Goal: Consume media (video, audio): Browse casually

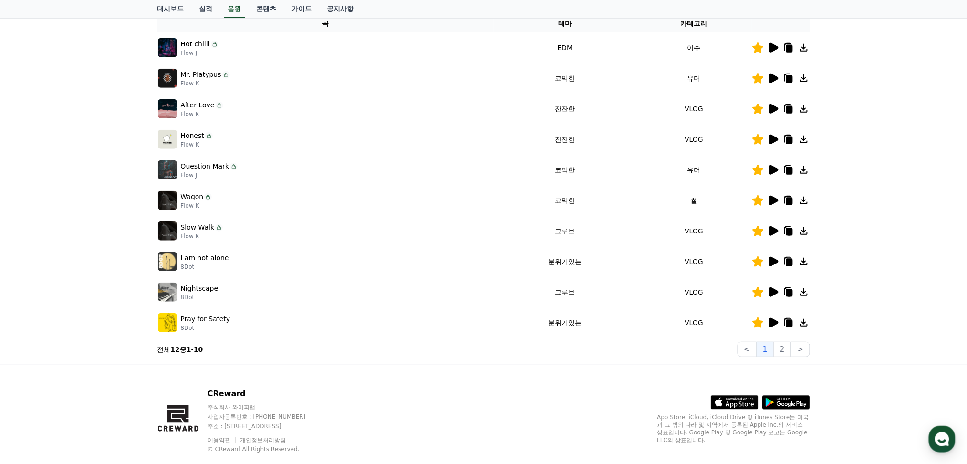
scroll to position [181, 0]
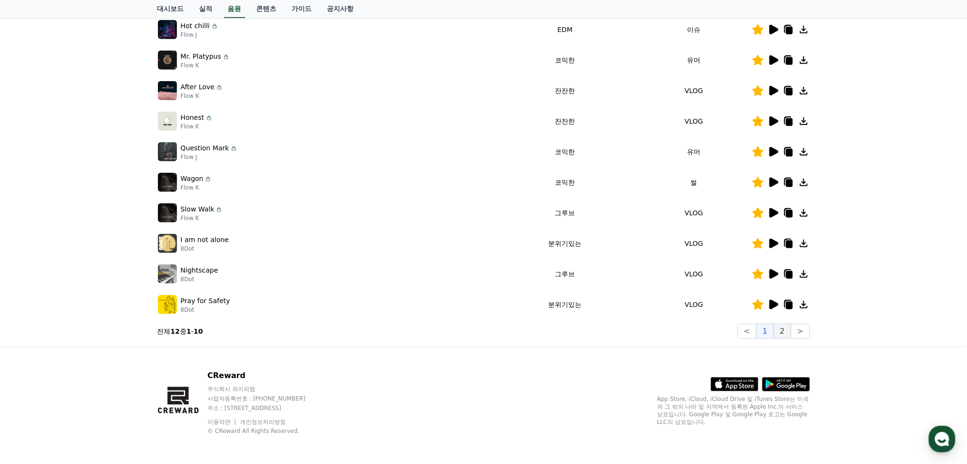
click at [787, 331] on button "2" at bounding box center [782, 330] width 17 height 15
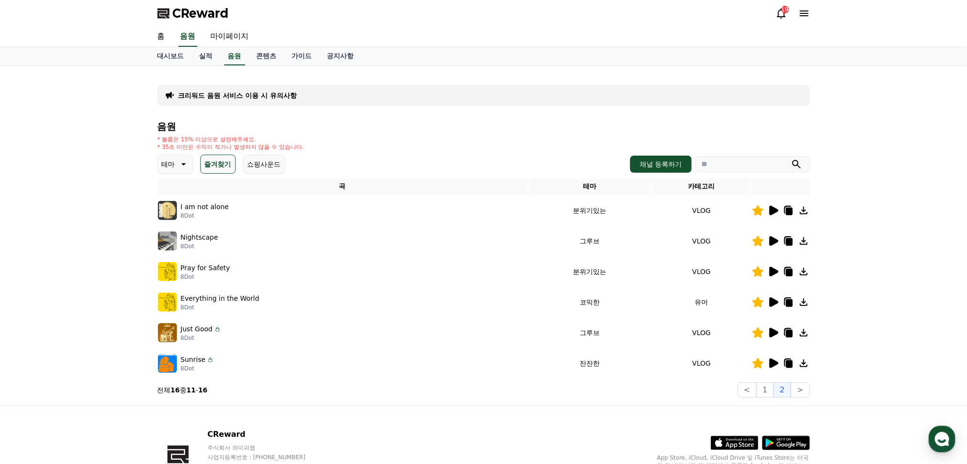
click at [184, 164] on icon at bounding box center [182, 163] width 11 height 11
click at [181, 163] on icon at bounding box center [183, 164] width 5 height 2
click at [416, 262] on div "Pray for Safety 8Dot" at bounding box center [343, 271] width 370 height 19
click at [137, 187] on div "크리워드 음원 서비스 이용 시 유의사항 음원 * 볼륨은 15% 이상으로 설정해주세요. * 35초 미만은 수익이 적거나 발생하지 않을 수 있습니…" at bounding box center [483, 235] width 967 height 339
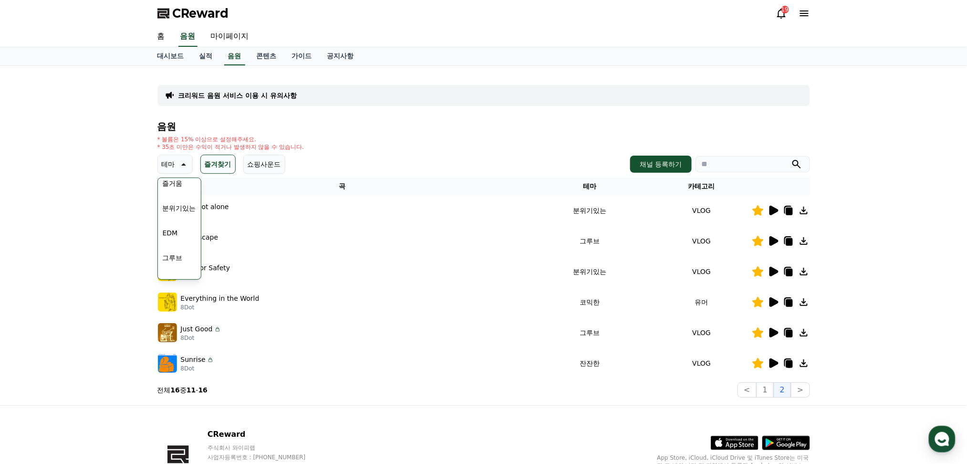
click at [773, 210] on icon at bounding box center [774, 211] width 9 height 10
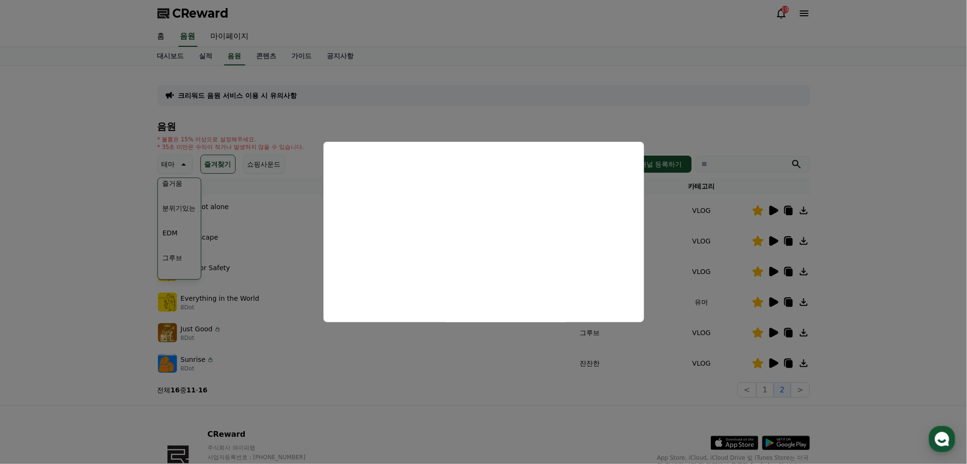
click at [854, 226] on button "close modal" at bounding box center [483, 232] width 967 height 464
click at [854, 226] on div "크리워드 음원 서비스 이용 시 유의사항 음원 * 볼륨은 15% 이상으로 설정해주세요. * 35초 미만은 수익이 적거나 발생하지 않을 수 있습니…" at bounding box center [483, 235] width 967 height 339
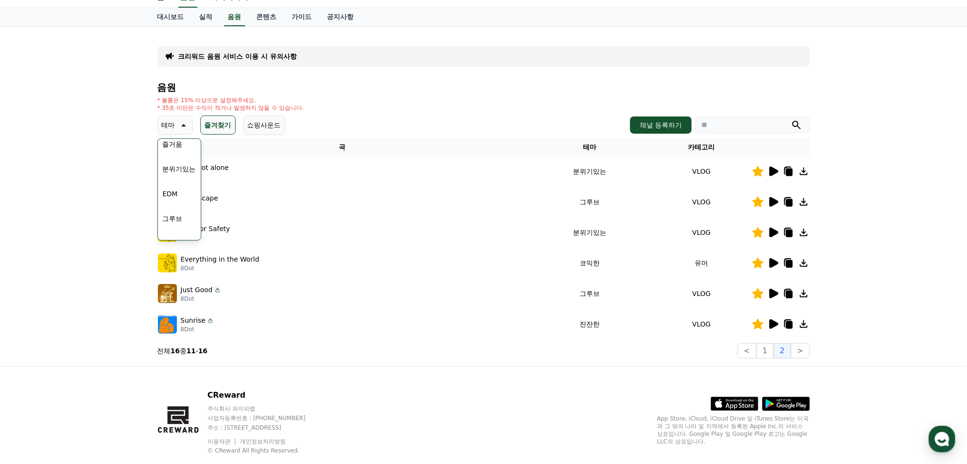
scroll to position [59, 0]
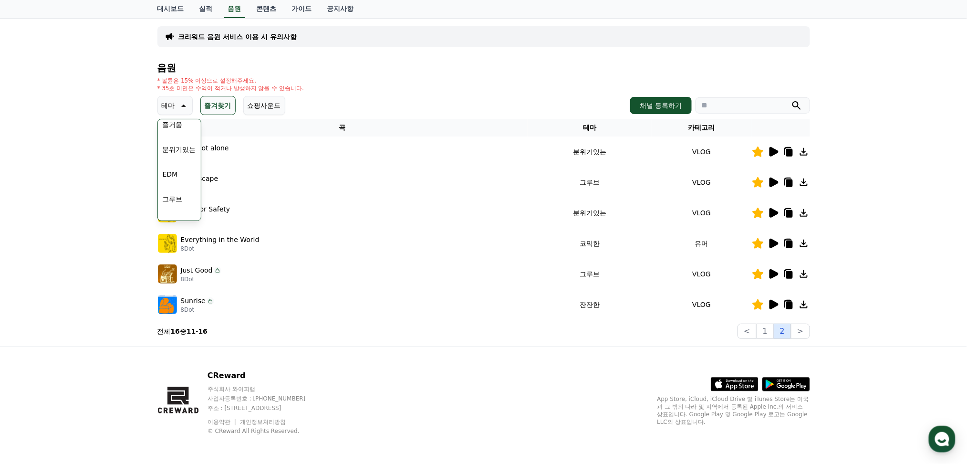
click at [788, 331] on button "2" at bounding box center [782, 330] width 17 height 15
click at [766, 330] on button "1" at bounding box center [765, 330] width 17 height 15
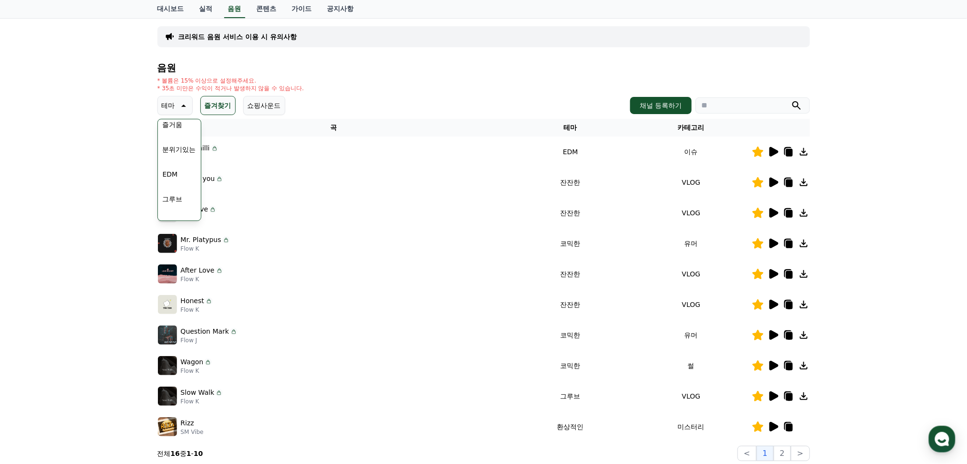
click at [349, 235] on div "Mr. Platypus Flow K" at bounding box center [334, 243] width 352 height 19
click at [181, 103] on icon at bounding box center [182, 105] width 11 height 11
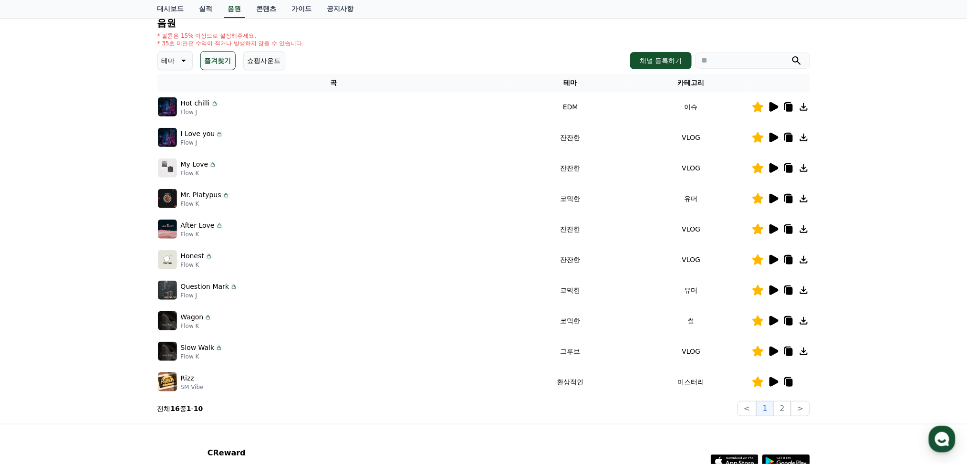
scroll to position [123, 0]
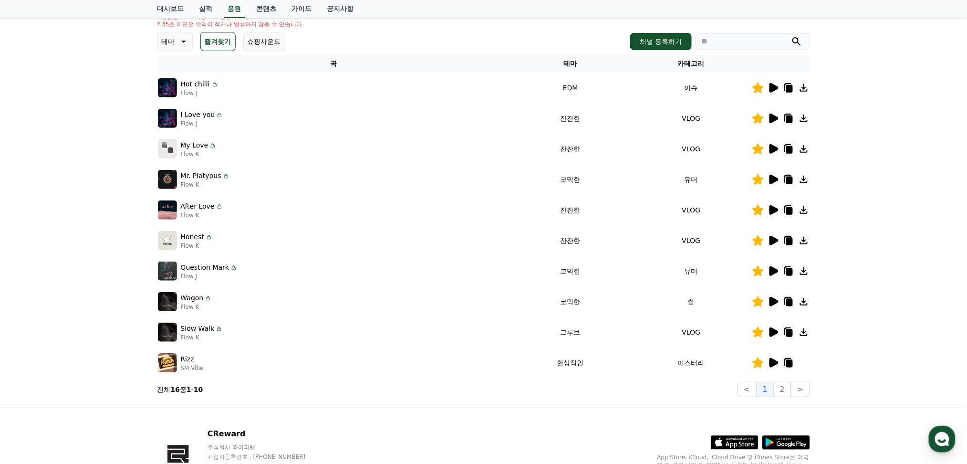
click at [775, 360] on icon at bounding box center [774, 363] width 9 height 10
click at [775, 361] on icon at bounding box center [774, 363] width 9 height 10
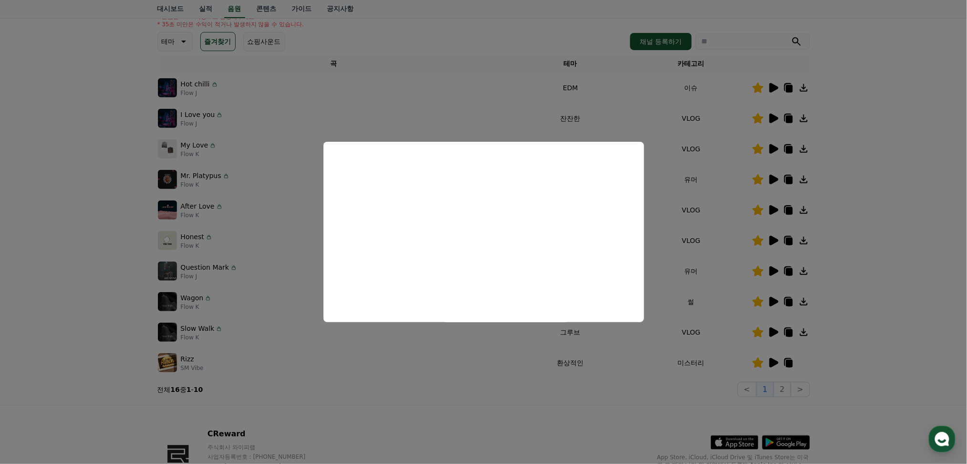
click at [658, 233] on button "close modal" at bounding box center [483, 232] width 967 height 464
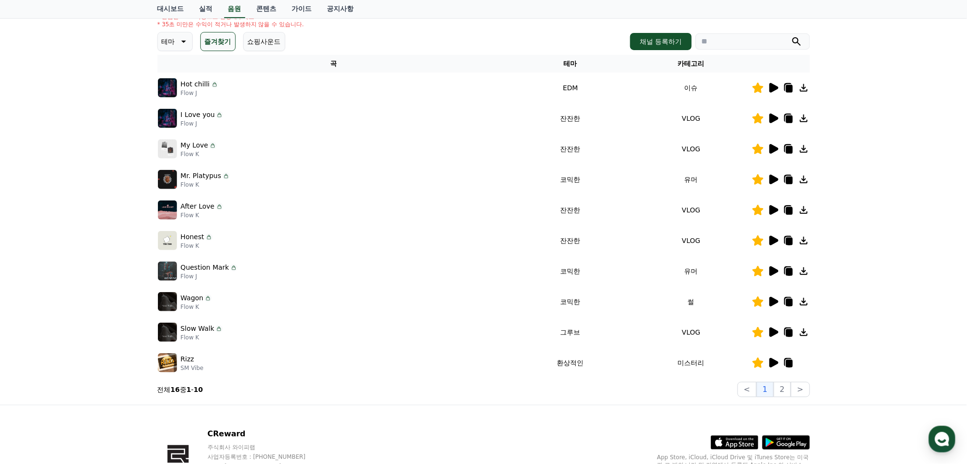
click at [806, 361] on div at bounding box center [780, 362] width 57 height 11
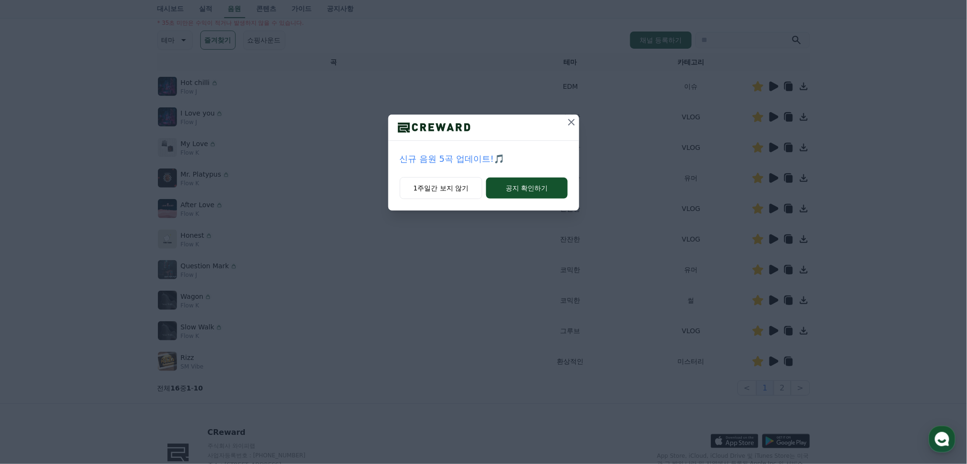
click at [569, 123] on icon at bounding box center [571, 121] width 11 height 11
click at [569, 123] on td "잔잔한" at bounding box center [570, 117] width 121 height 31
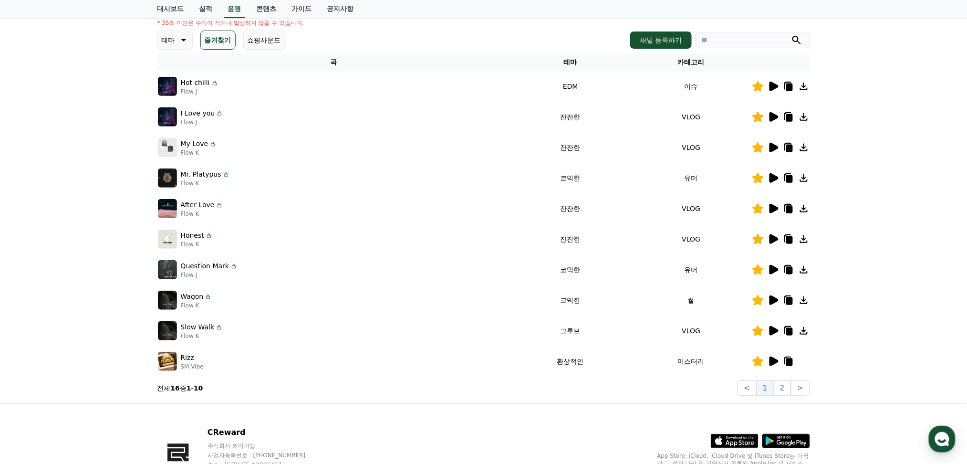
click at [807, 359] on div at bounding box center [780, 360] width 57 height 11
click at [799, 359] on div at bounding box center [780, 360] width 57 height 11
click at [788, 358] on icon at bounding box center [789, 362] width 7 height 8
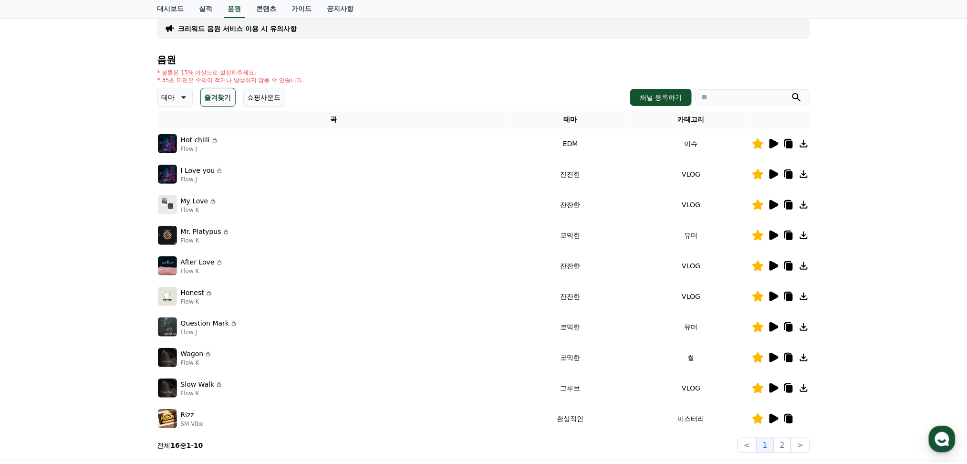
scroll to position [60, 0]
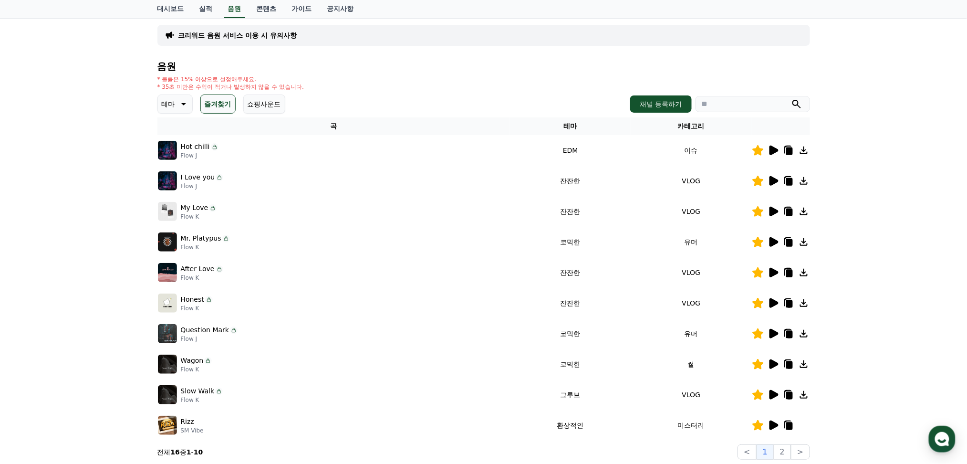
click at [774, 208] on icon at bounding box center [774, 212] width 9 height 10
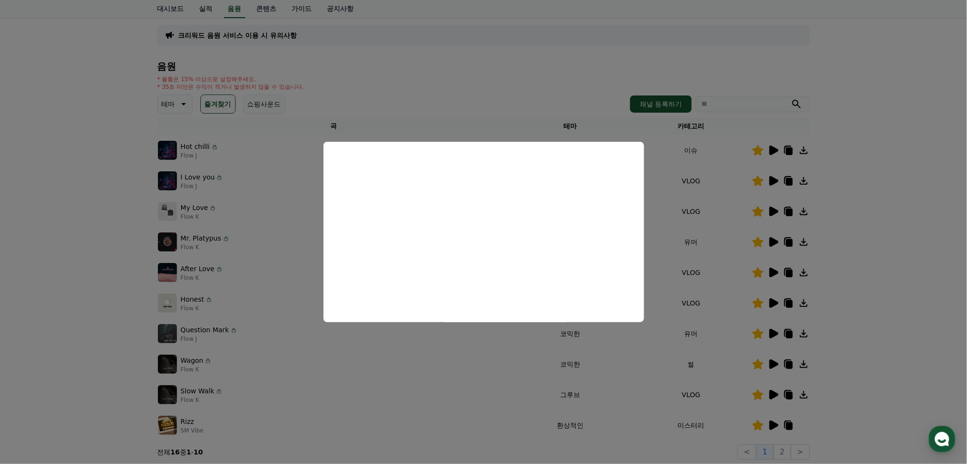
click at [440, 339] on button "close modal" at bounding box center [483, 232] width 967 height 464
click at [440, 339] on div "Question Mark Flow J" at bounding box center [334, 333] width 352 height 19
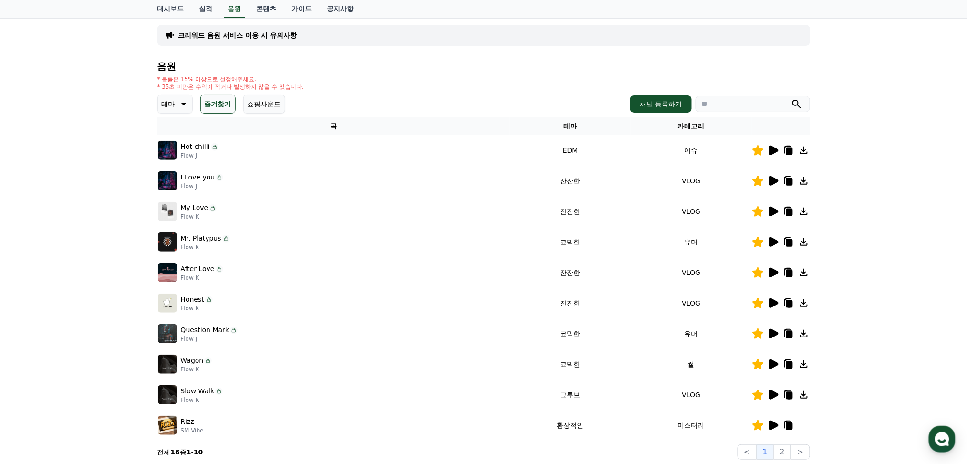
click at [774, 301] on icon at bounding box center [774, 303] width 9 height 10
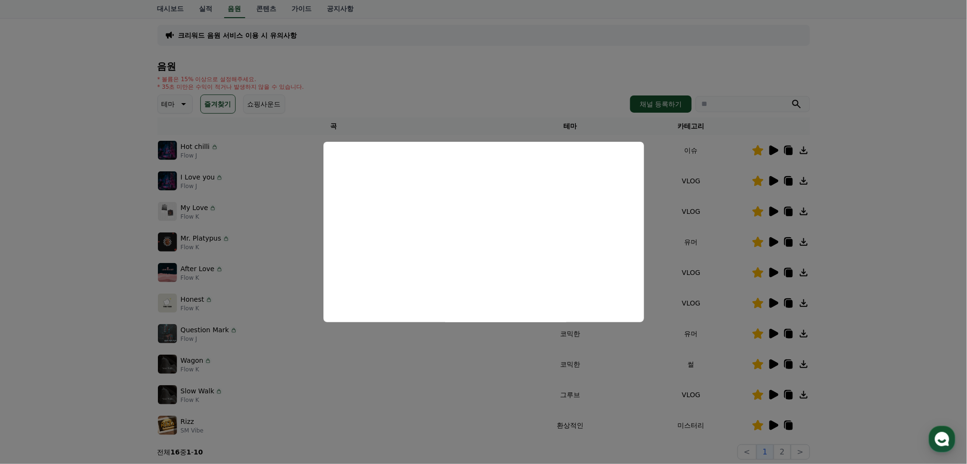
click at [431, 375] on button "close modal" at bounding box center [483, 232] width 967 height 464
click at [431, 375] on td "Wagon Flow K" at bounding box center [333, 364] width 353 height 31
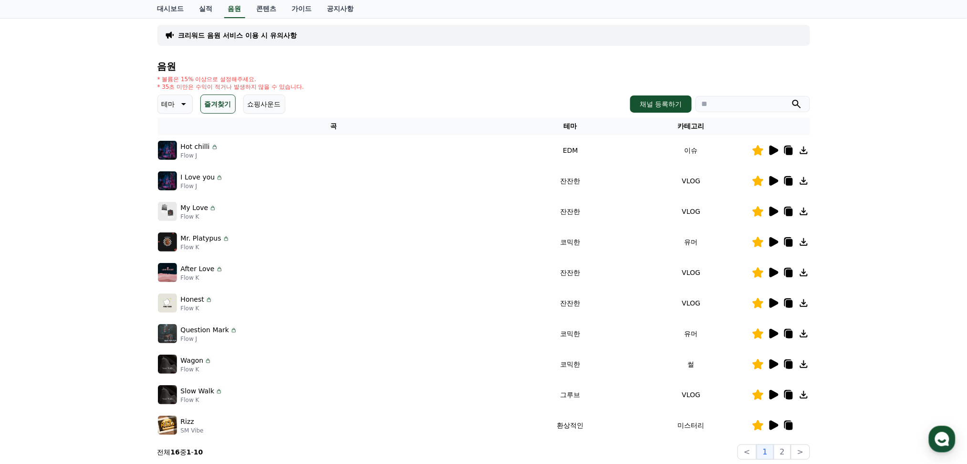
click at [774, 332] on icon at bounding box center [774, 334] width 9 height 10
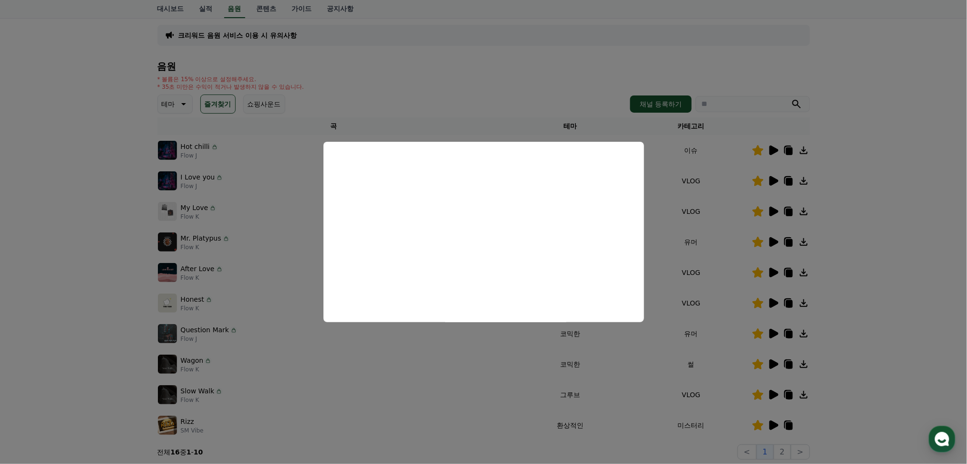
click at [430, 390] on button "close modal" at bounding box center [483, 232] width 967 height 464
click at [430, 390] on div "Slow Walk Flow K" at bounding box center [334, 394] width 352 height 19
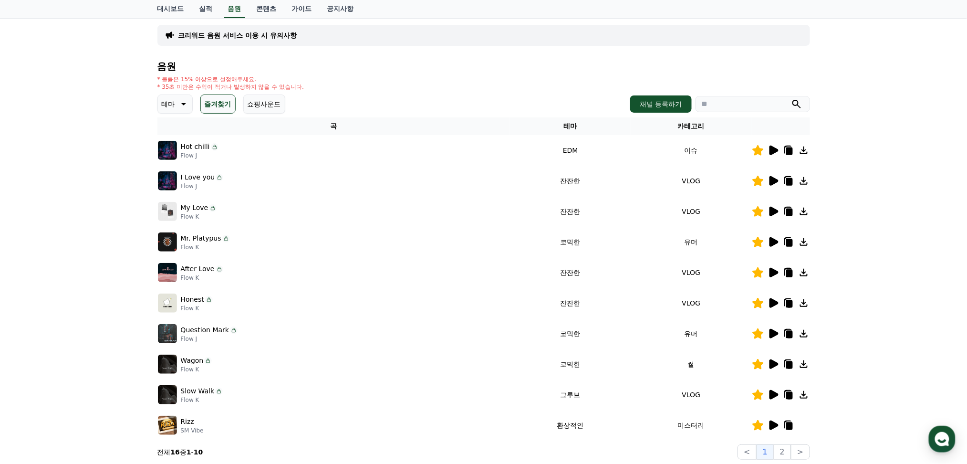
click at [773, 394] on icon at bounding box center [774, 395] width 9 height 10
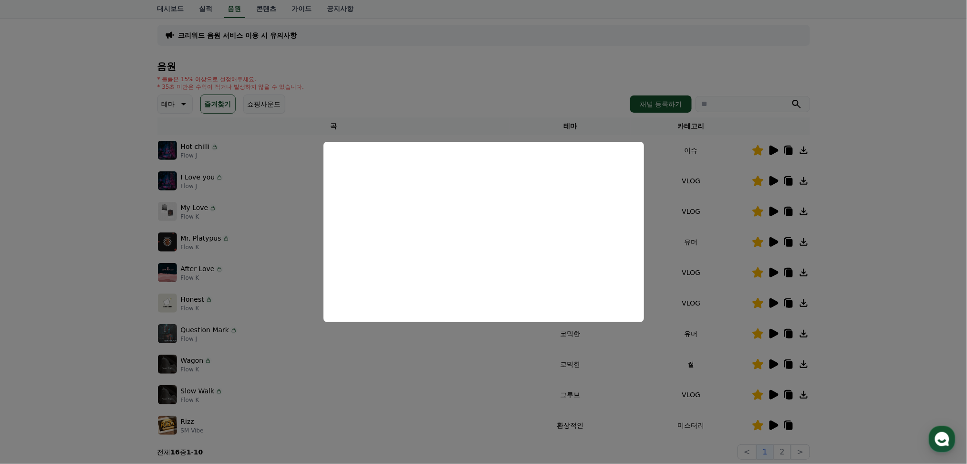
click at [773, 362] on button "close modal" at bounding box center [483, 232] width 967 height 464
click at [773, 362] on icon at bounding box center [774, 364] width 9 height 10
click at [773, 362] on button "close modal" at bounding box center [483, 232] width 967 height 464
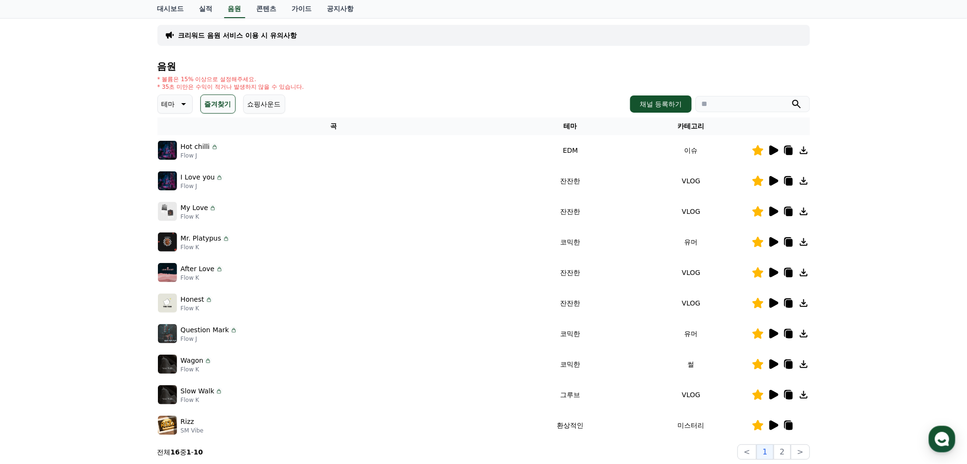
click at [772, 362] on icon at bounding box center [774, 364] width 9 height 10
click at [771, 362] on icon at bounding box center [774, 364] width 9 height 10
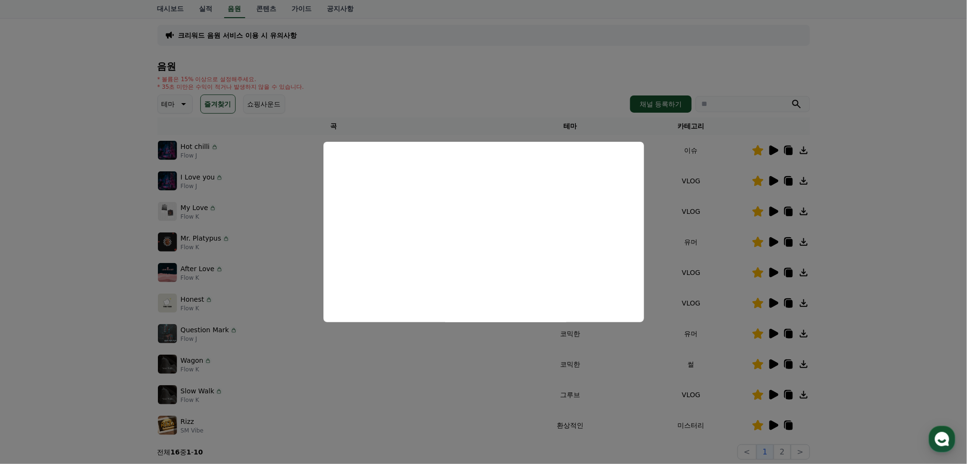
click at [774, 362] on button "close modal" at bounding box center [483, 232] width 967 height 464
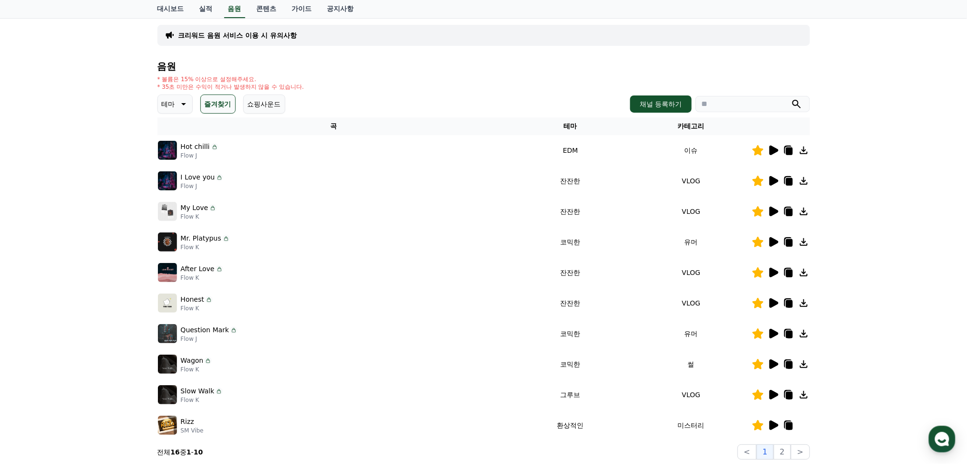
click at [770, 362] on icon at bounding box center [774, 364] width 9 height 10
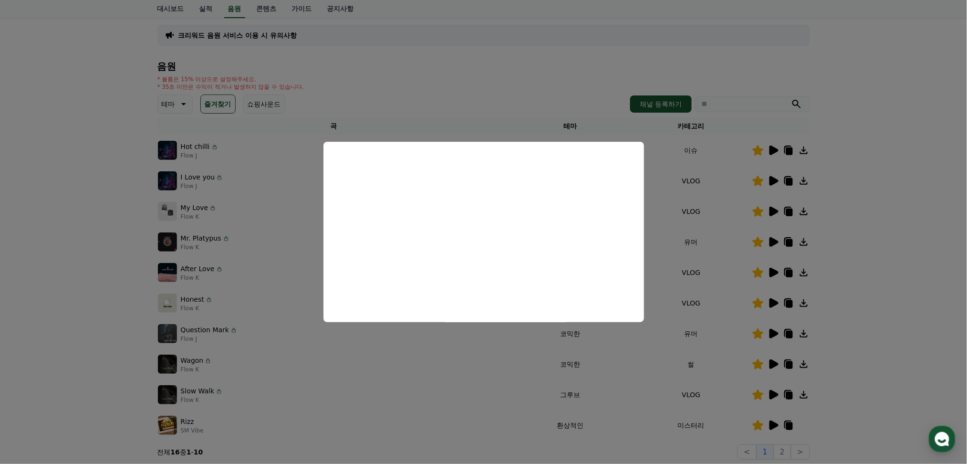
click at [773, 358] on button "close modal" at bounding box center [483, 232] width 967 height 464
click at [773, 358] on icon at bounding box center [773, 363] width 11 height 11
click at [773, 359] on button "close modal" at bounding box center [483, 232] width 967 height 464
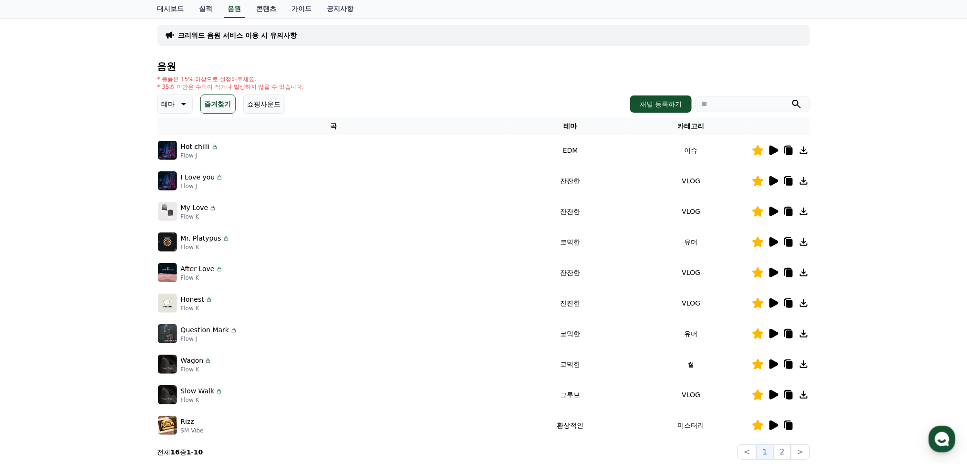
click at [772, 360] on icon at bounding box center [774, 364] width 9 height 10
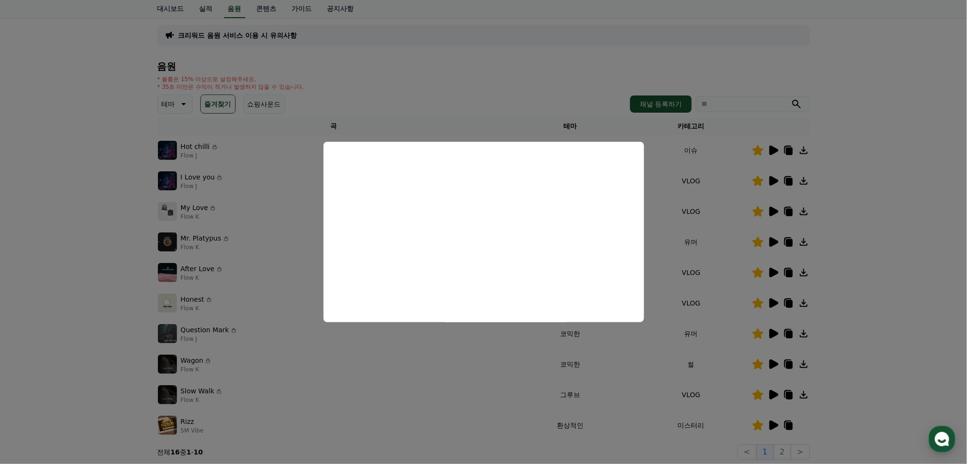
click at [772, 328] on button "close modal" at bounding box center [483, 232] width 967 height 464
click at [772, 328] on icon at bounding box center [773, 333] width 11 height 11
click at [774, 238] on button "close modal" at bounding box center [483, 232] width 967 height 464
click at [774, 238] on icon at bounding box center [774, 242] width 9 height 10
click at [781, 259] on button "close modal" at bounding box center [483, 232] width 967 height 464
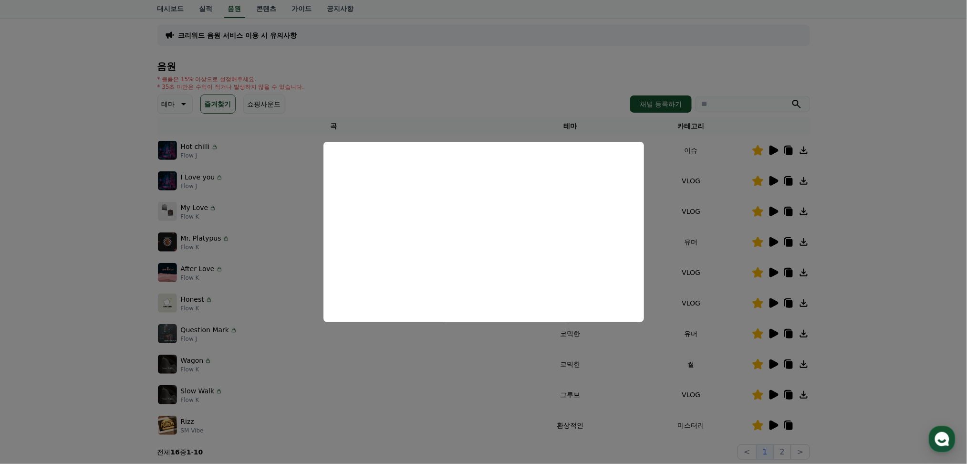
drag, startPoint x: 641, startPoint y: 253, endPoint x: 781, endPoint y: 259, distance: 139.9
click at [781, 259] on td at bounding box center [781, 272] width 58 height 31
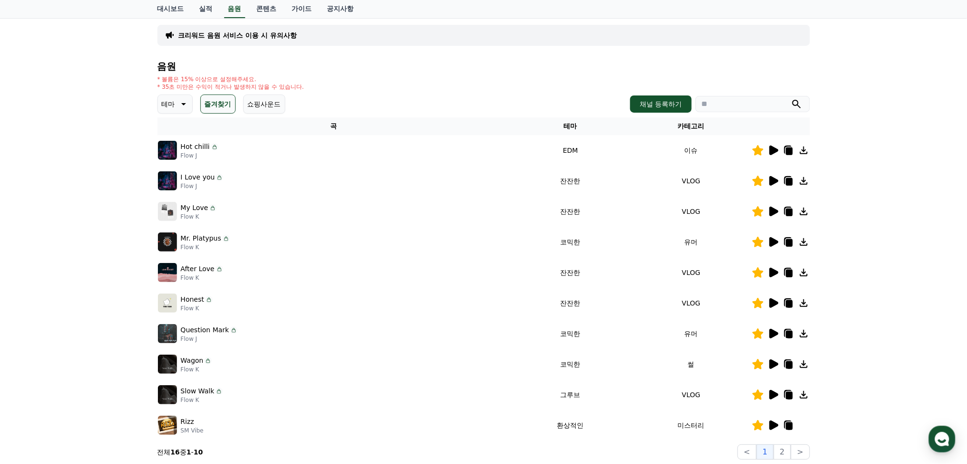
click at [778, 259] on td at bounding box center [781, 272] width 58 height 31
click at [775, 241] on icon at bounding box center [774, 242] width 9 height 10
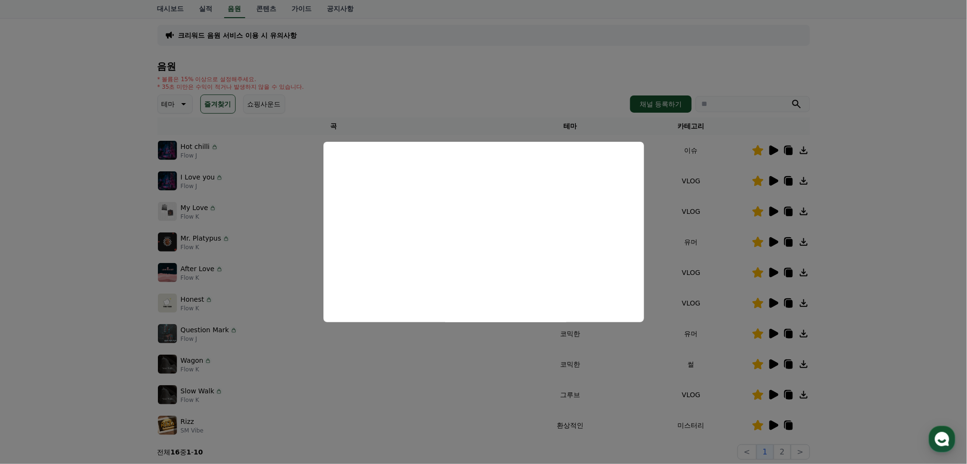
click at [773, 180] on button "close modal" at bounding box center [483, 232] width 967 height 464
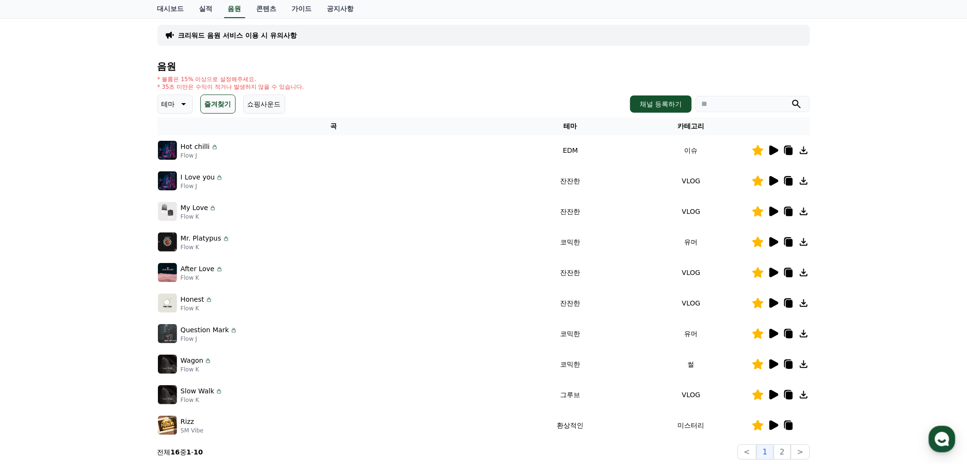
click at [771, 181] on icon at bounding box center [774, 181] width 9 height 10
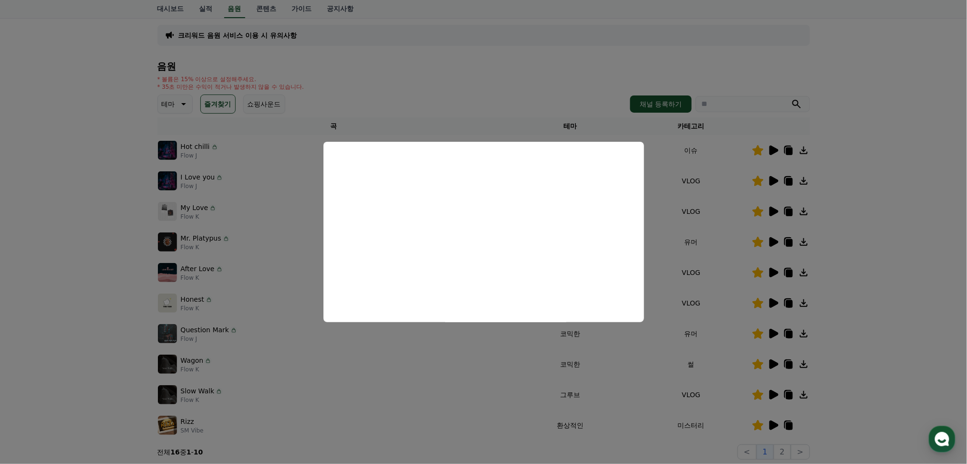
click at [772, 181] on button "close modal" at bounding box center [483, 232] width 967 height 464
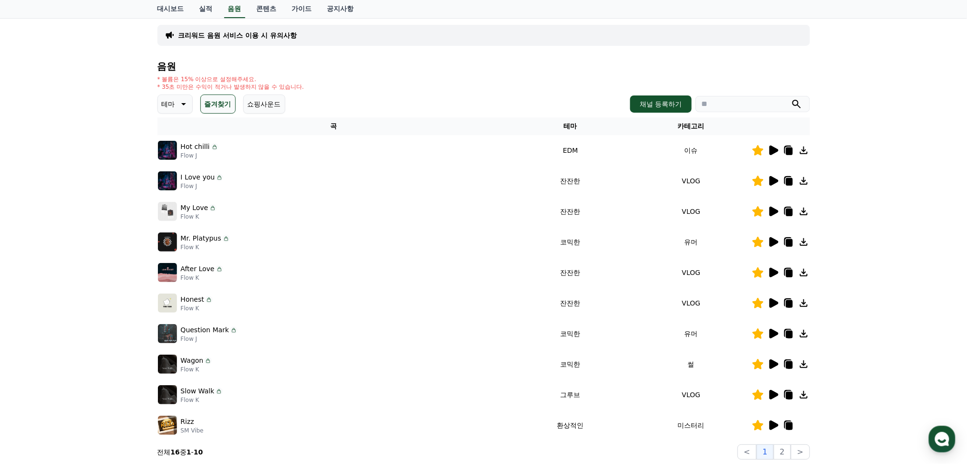
click at [772, 181] on icon at bounding box center [774, 181] width 9 height 10
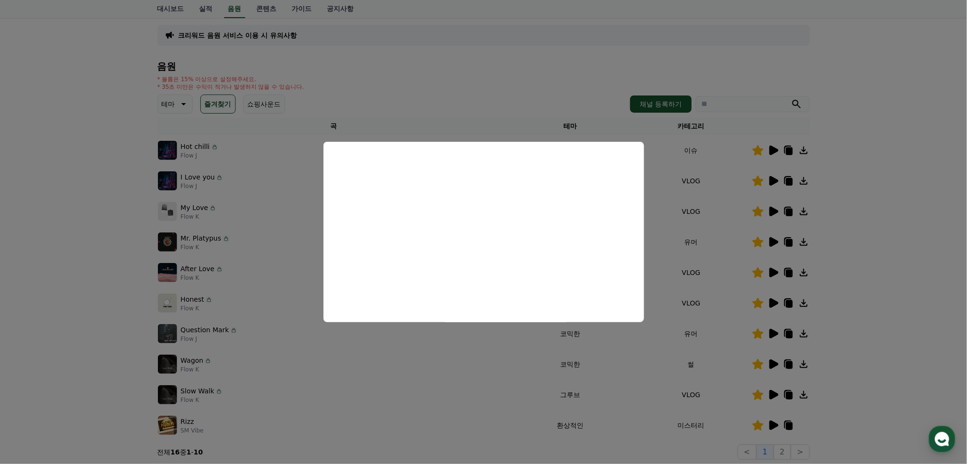
click at [773, 151] on button "close modal" at bounding box center [483, 232] width 967 height 464
click at [773, 151] on icon at bounding box center [774, 151] width 9 height 10
click at [803, 149] on button "close modal" at bounding box center [483, 232] width 967 height 464
click at [803, 149] on icon at bounding box center [804, 150] width 8 height 8
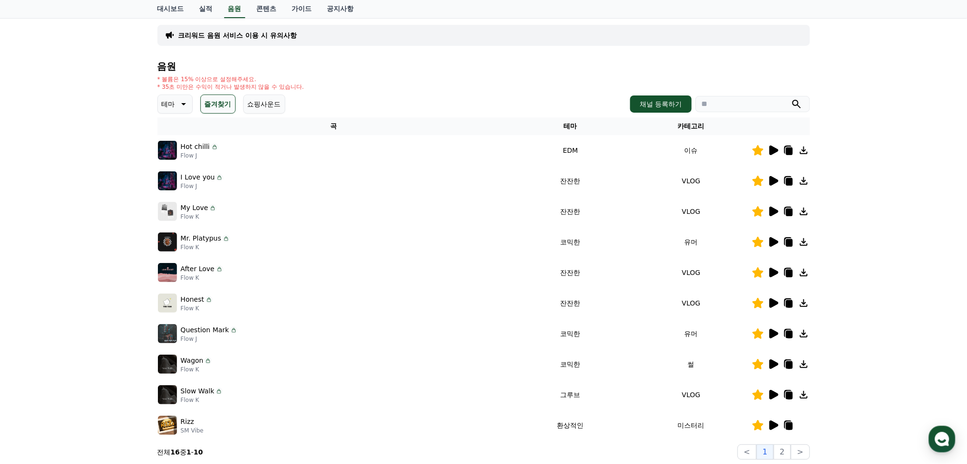
click at [803, 146] on icon at bounding box center [804, 150] width 8 height 8
